Goal: Information Seeking & Learning: Learn about a topic

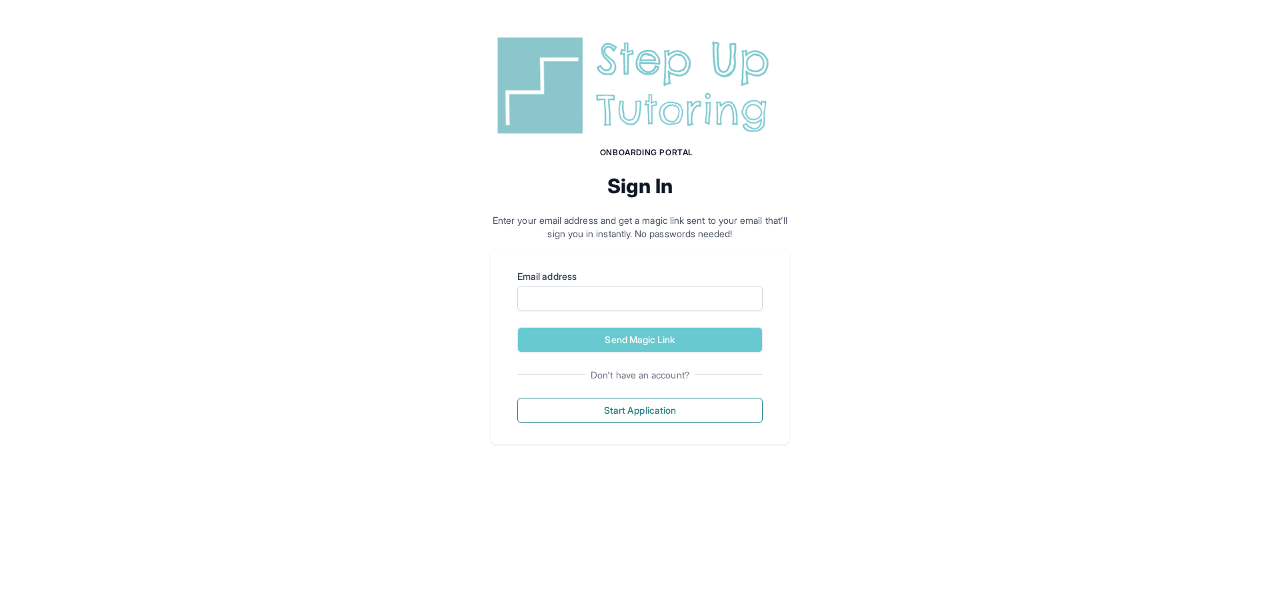
click at [602, 280] on label "Email address" at bounding box center [639, 276] width 245 height 13
click at [602, 286] on input "Email address" at bounding box center [639, 298] width 245 height 25
click at [585, 296] on input "Email address" at bounding box center [639, 298] width 245 height 25
click at [898, 207] on div "Onboarding Portal Sign In Enter your email address and get a magic link sent to…" at bounding box center [640, 238] width 1280 height 477
click at [717, 300] on input "Email address" at bounding box center [639, 298] width 245 height 25
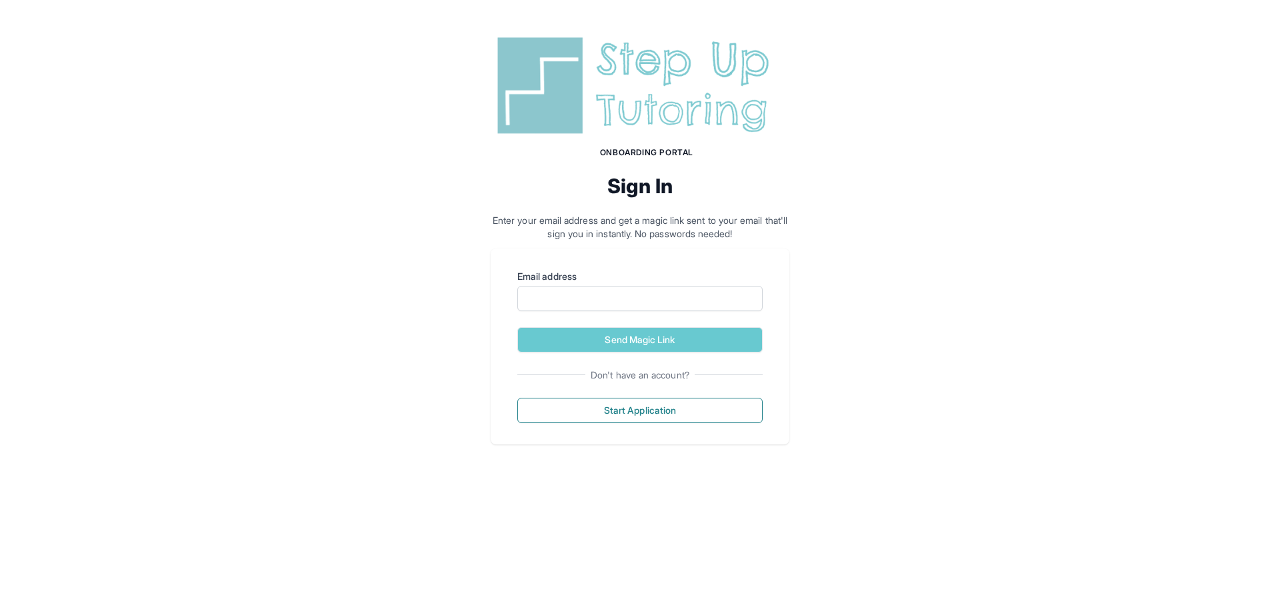
click at [919, 245] on div "Onboarding Portal Sign In Enter your email address and get a magic link sent to…" at bounding box center [640, 238] width 1280 height 477
drag, startPoint x: 610, startPoint y: 187, endPoint x: 669, endPoint y: 112, distance: 95.9
click at [650, 183] on h2 "Sign In" at bounding box center [640, 186] width 299 height 24
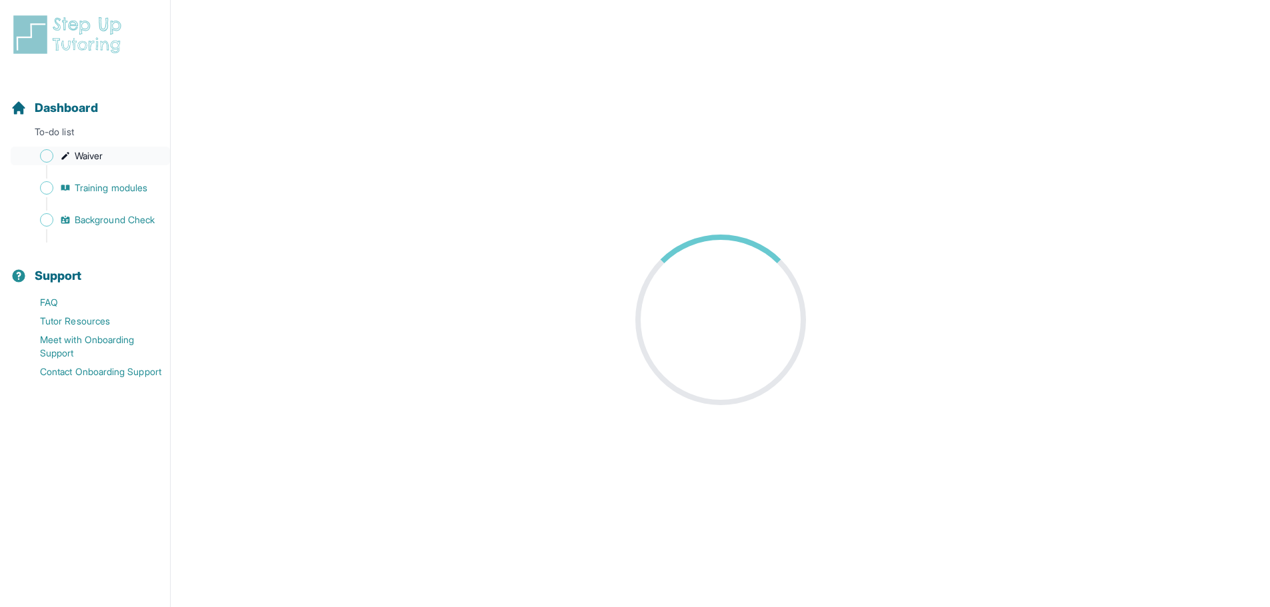
click at [77, 157] on span "Waiver" at bounding box center [89, 155] width 28 height 13
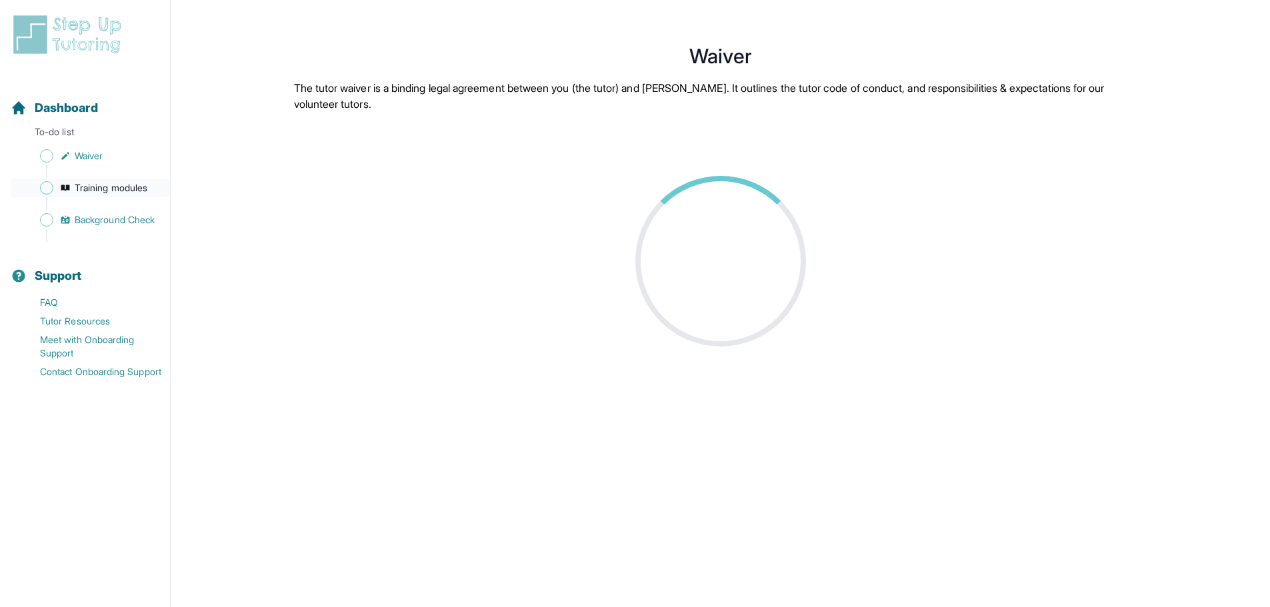
click at [125, 194] on span "Training modules" at bounding box center [111, 187] width 73 height 13
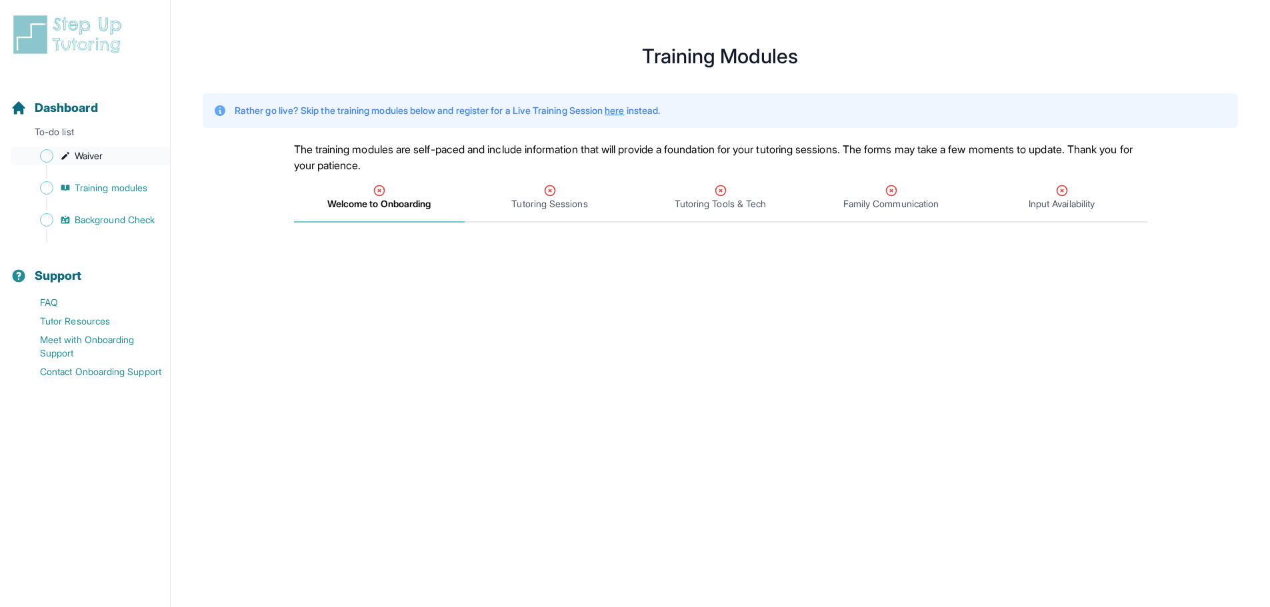
click at [133, 163] on link "Waiver" at bounding box center [90, 156] width 159 height 19
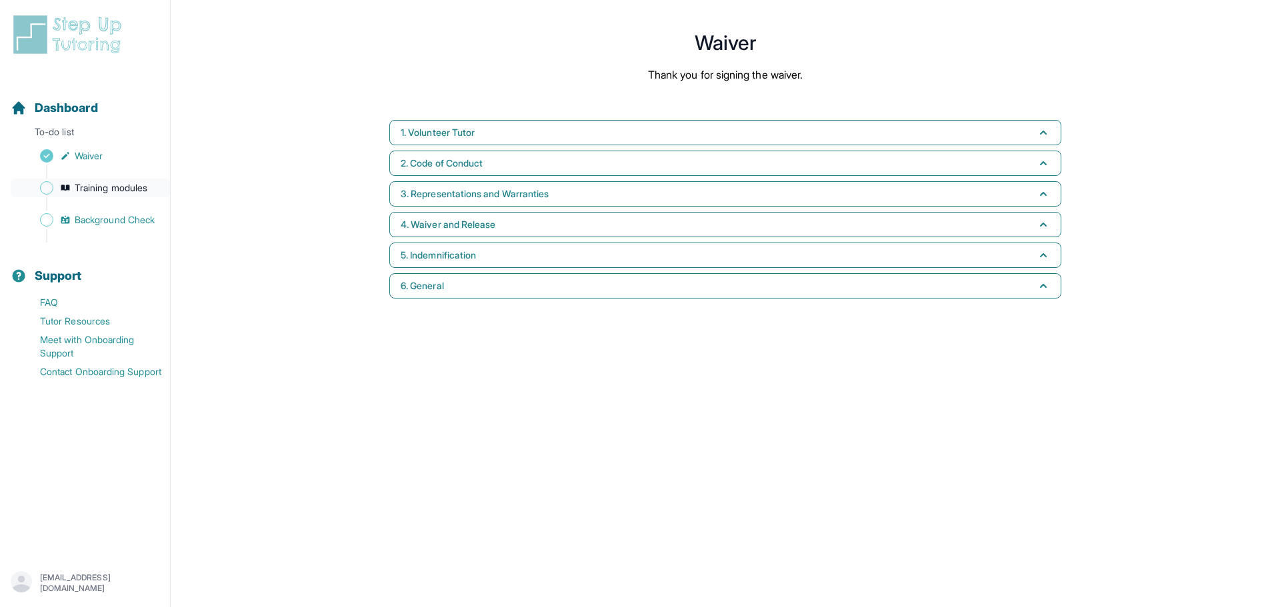
click at [131, 191] on span "Training modules" at bounding box center [111, 187] width 73 height 13
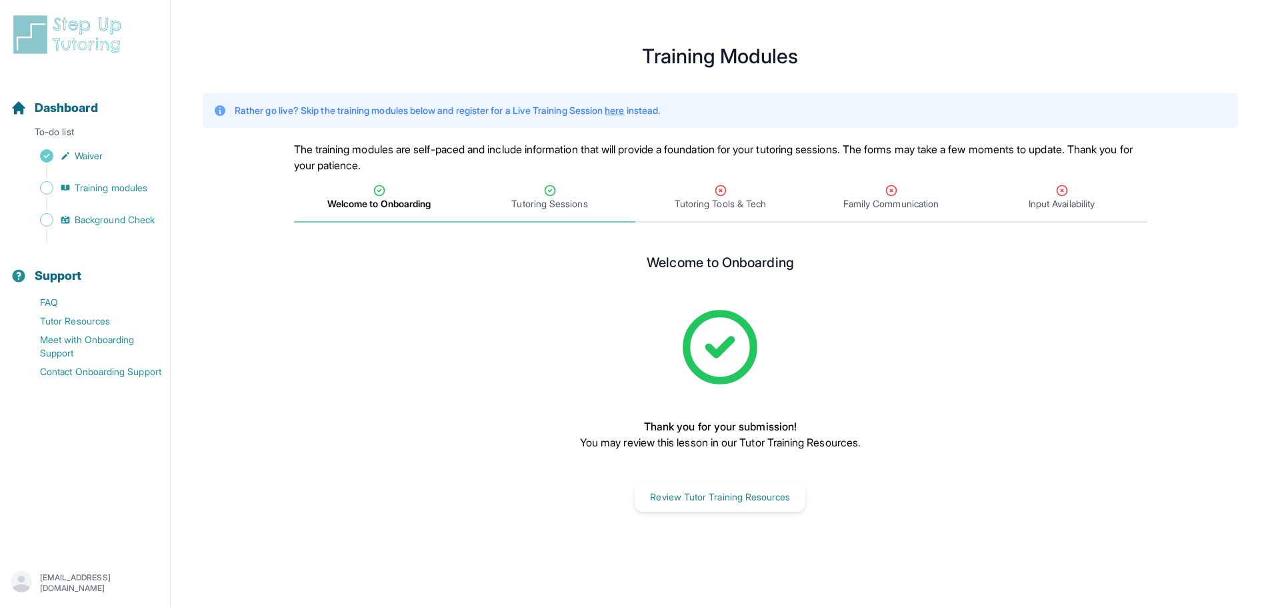
click at [564, 191] on div "Tutoring Sessions" at bounding box center [549, 197] width 165 height 27
click at [685, 201] on span "Tutoring Tools & Tech" at bounding box center [719, 203] width 91 height 13
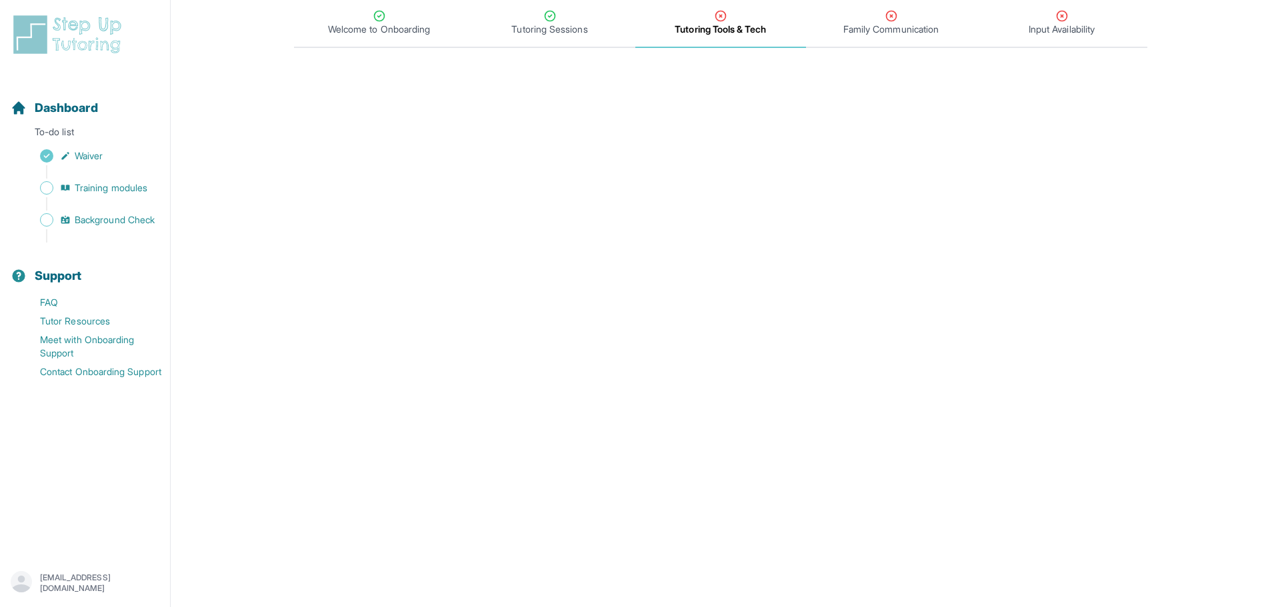
scroll to position [146, 0]
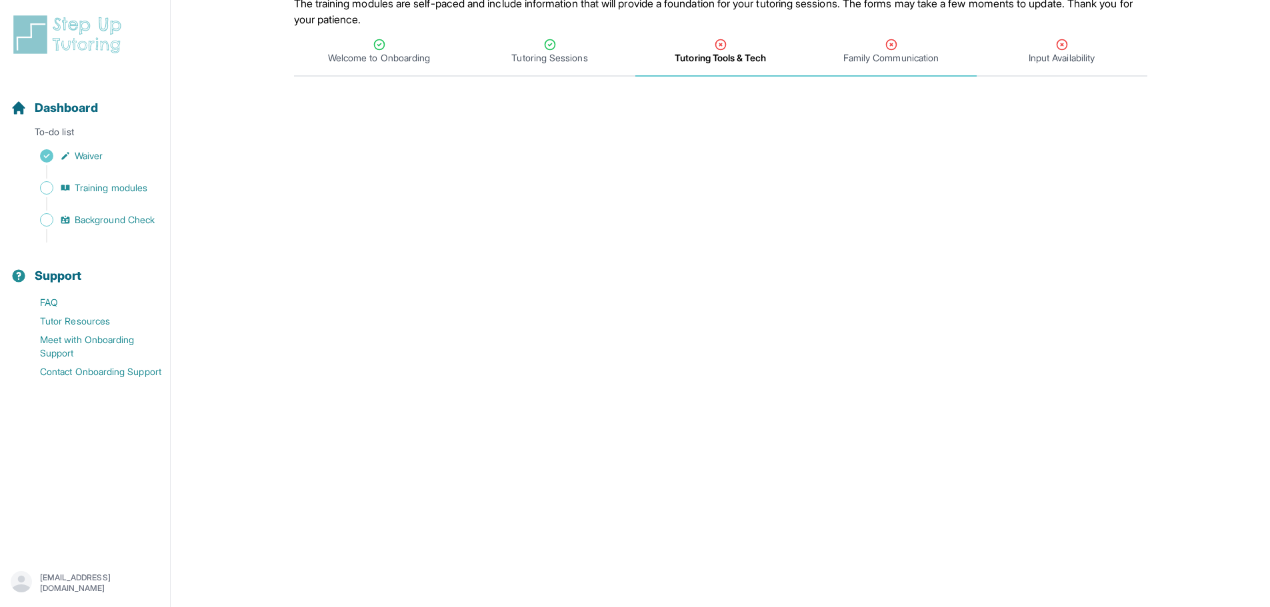
click at [911, 48] on div "Family Communication" at bounding box center [890, 51] width 165 height 27
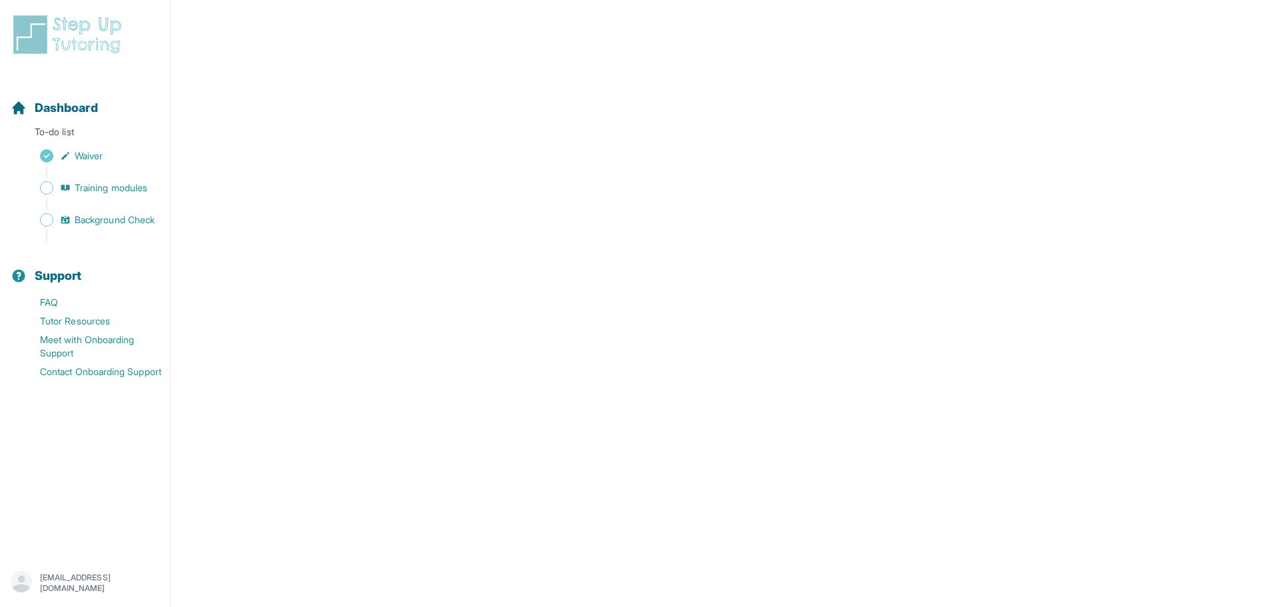
scroll to position [479, 0]
